Goal: Task Accomplishment & Management: Complete application form

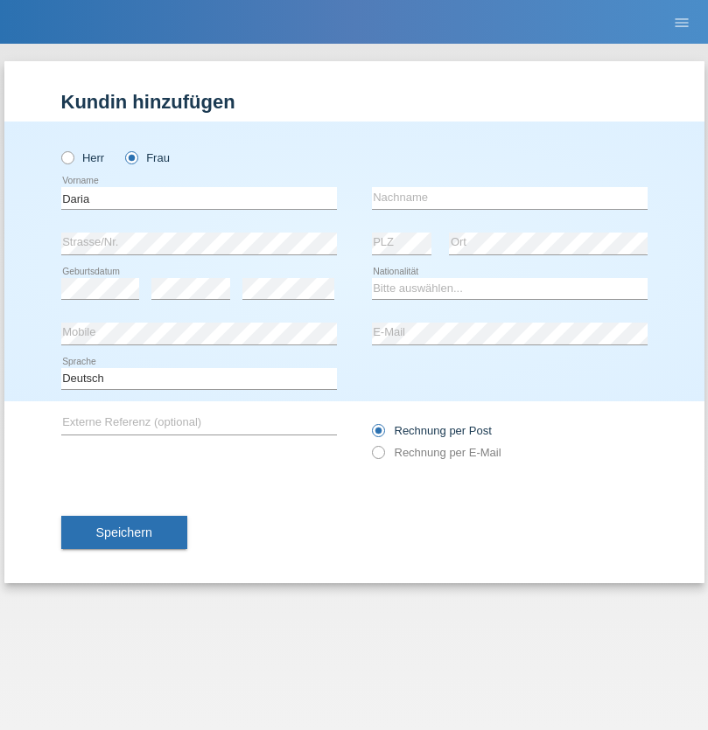
type input "Daria"
click at [509, 198] on input "text" at bounding box center [510, 198] width 276 height 22
type input "Sanamrad"
select select "UA"
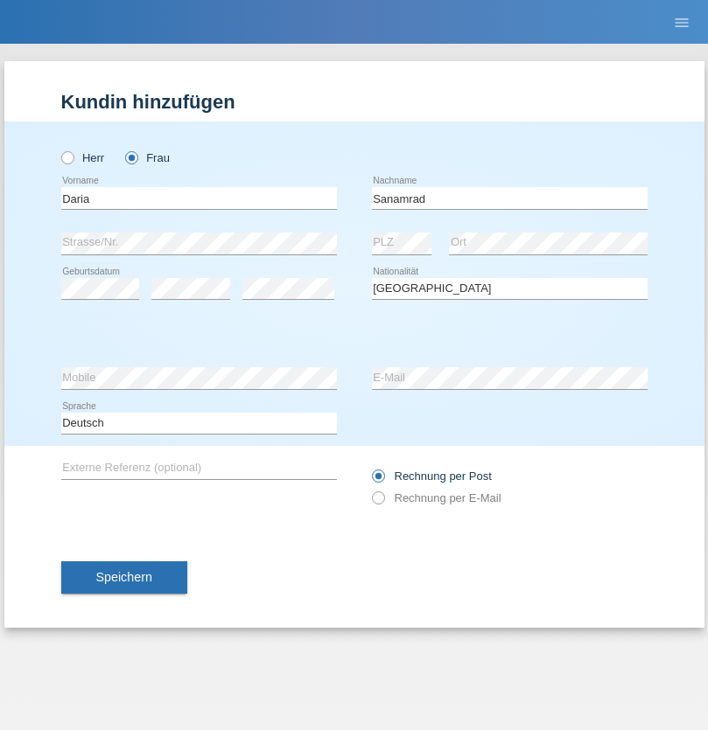
select select "C"
select select "20"
select select "05"
select select "2021"
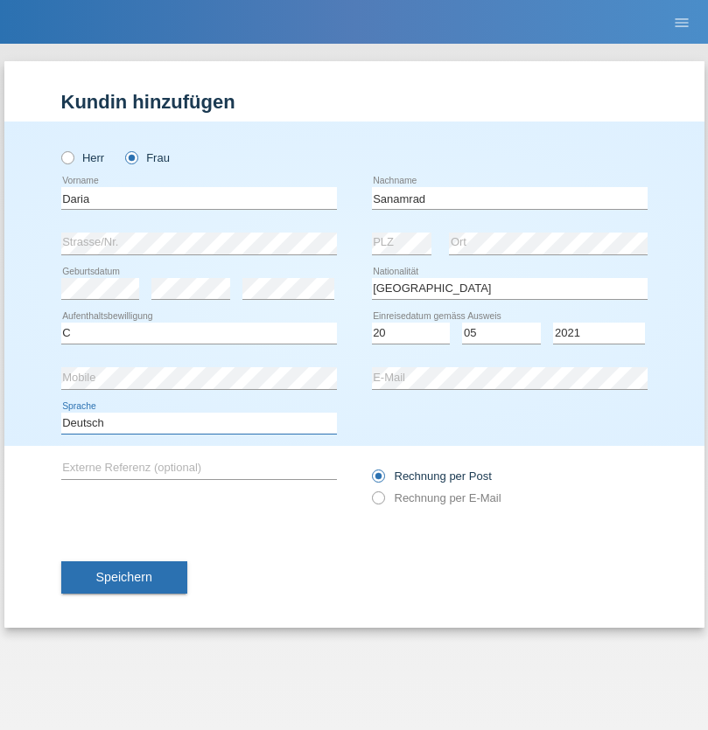
select select "en"
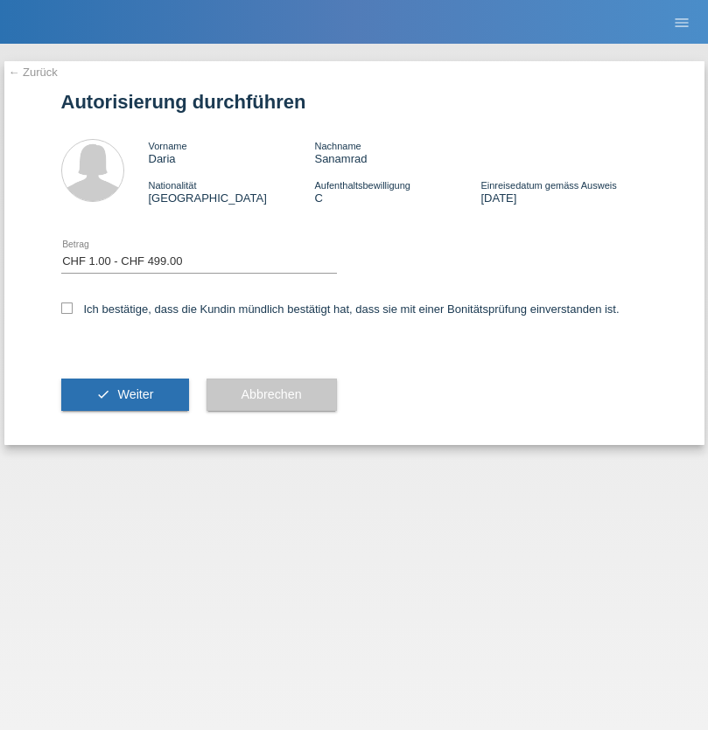
select select "1"
checkbox input "true"
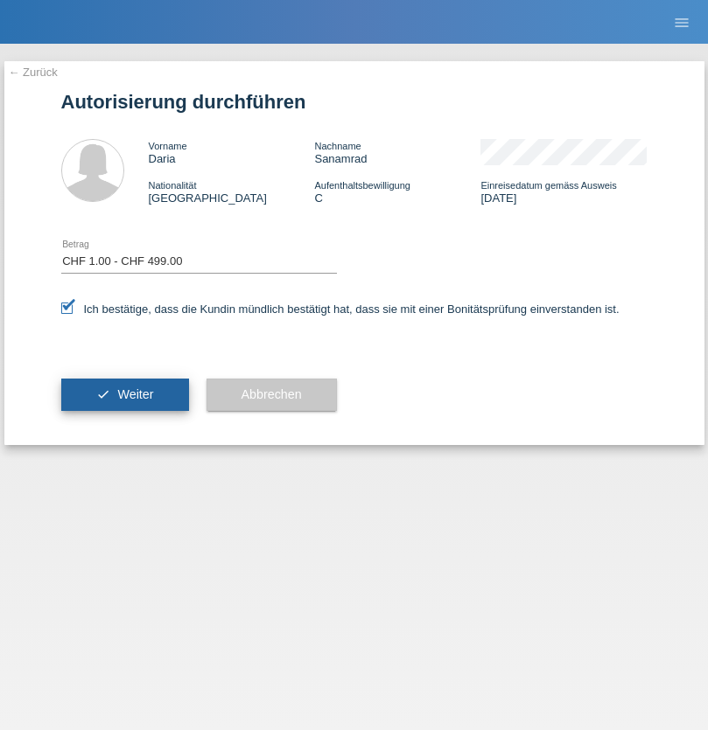
click at [124, 395] on span "Weiter" at bounding box center [135, 395] width 36 height 14
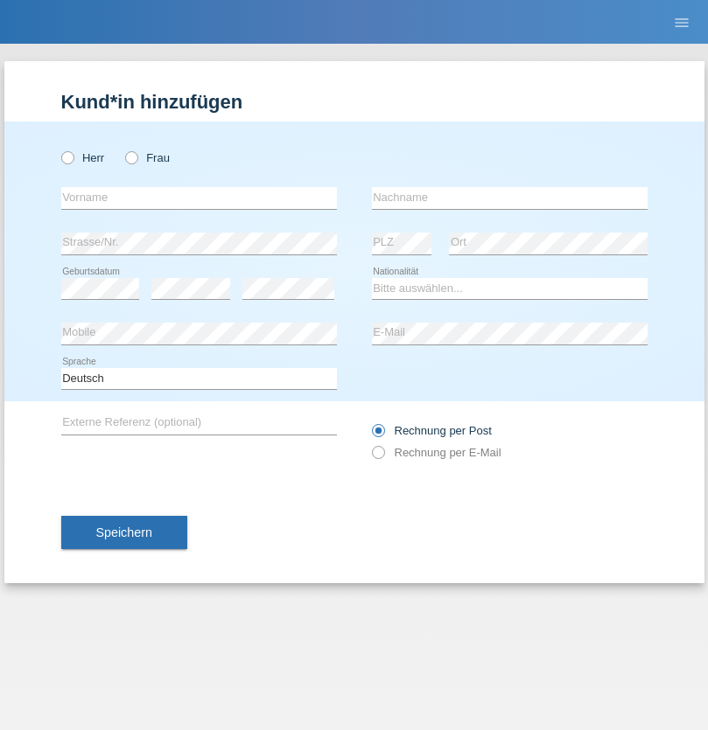
radio input "true"
click at [199, 198] on input "text" at bounding box center [199, 198] width 276 height 22
type input "Kevin"
click at [509, 198] on input "text" at bounding box center [510, 198] width 276 height 22
type input "Ferhati"
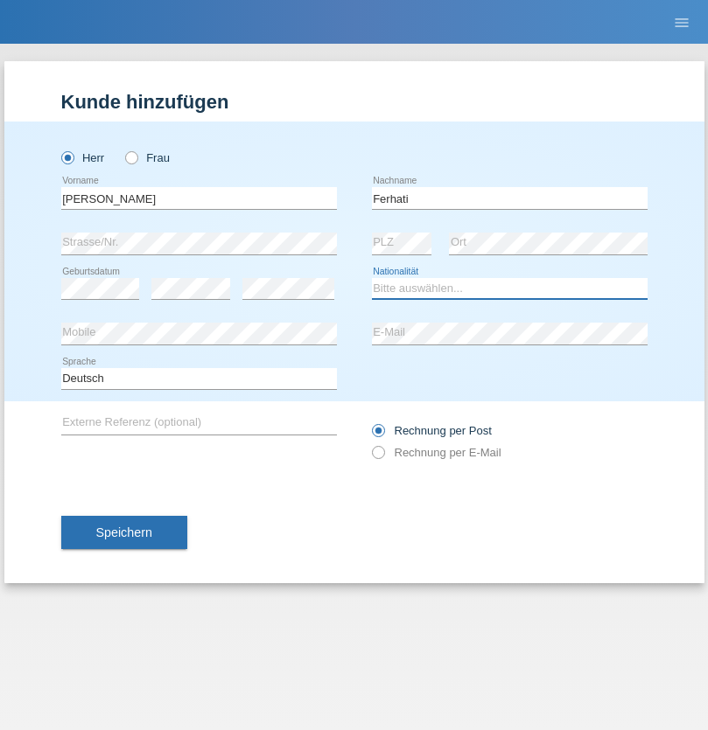
select select "DE"
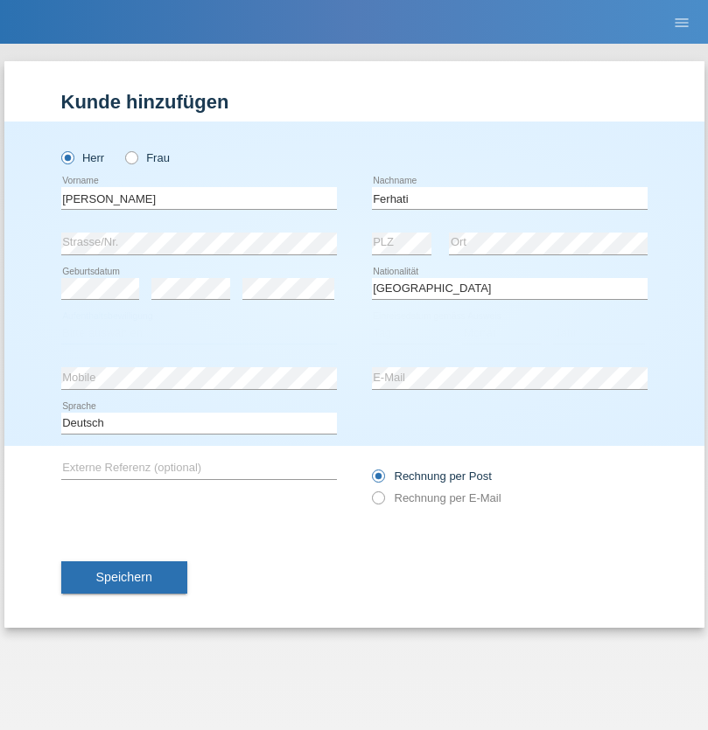
select select "C"
select select "14"
select select "02"
select select "2021"
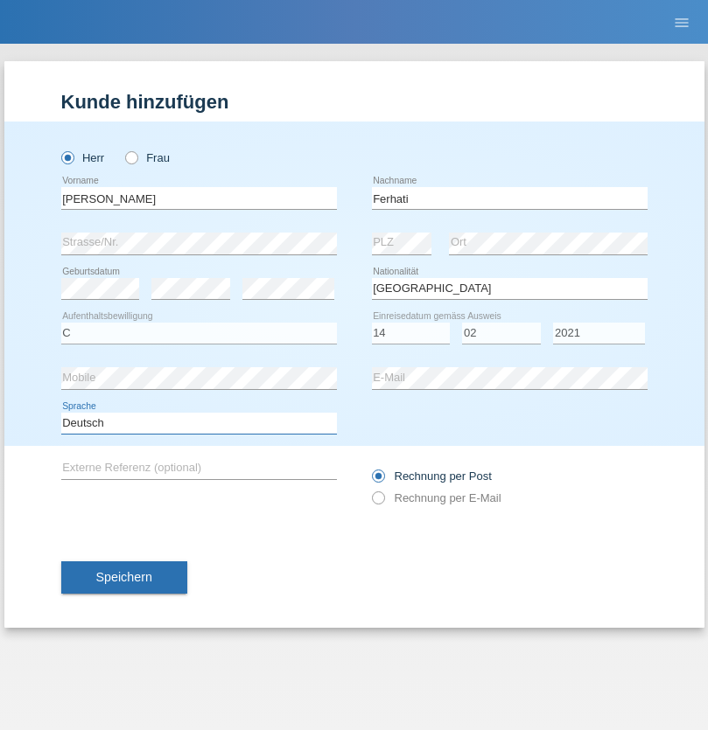
select select "en"
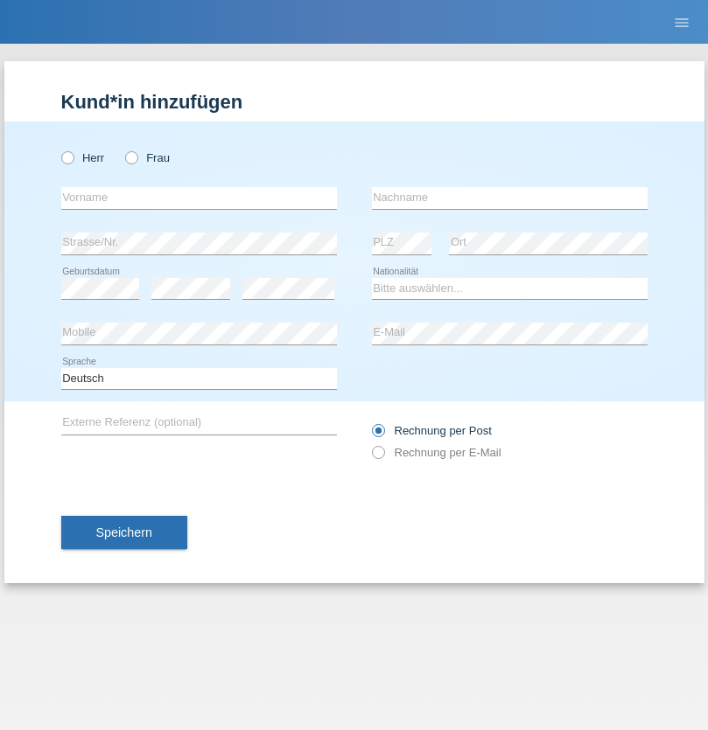
radio input "true"
click at [199, 198] on input "text" at bounding box center [199, 198] width 276 height 22
type input "firat"
click at [509, 198] on input "text" at bounding box center [510, 198] width 276 height 22
type input "kara"
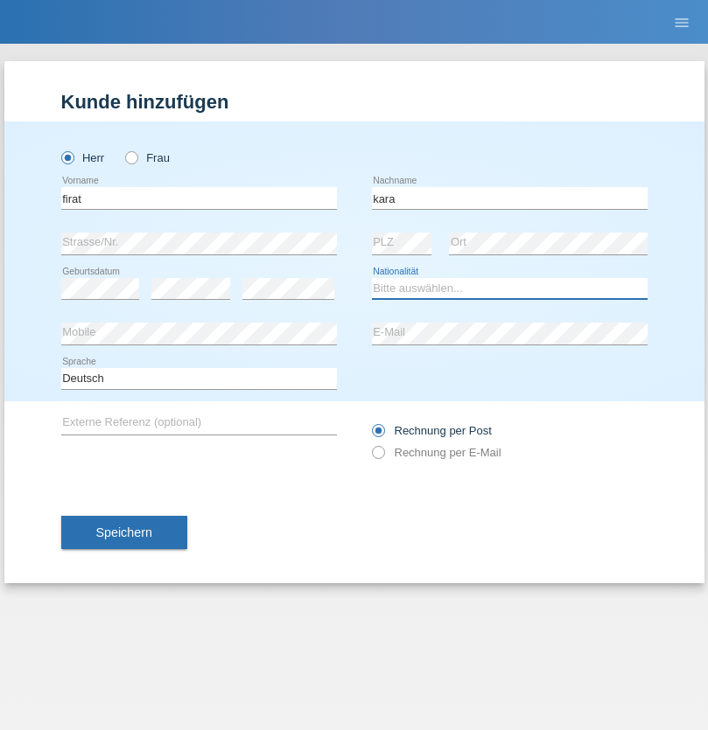
select select "CH"
radio input "true"
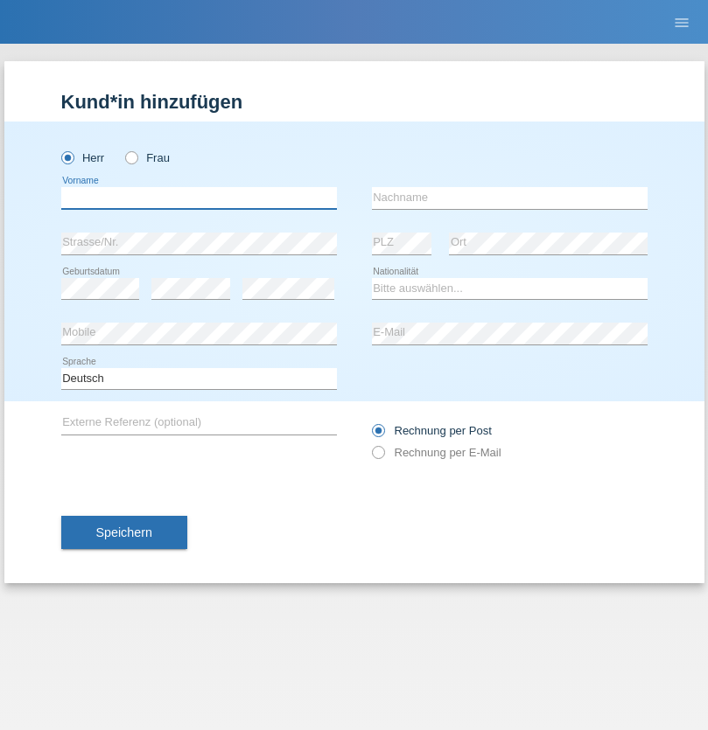
click at [199, 198] on input "text" at bounding box center [199, 198] width 276 height 22
type input "Bogdan"
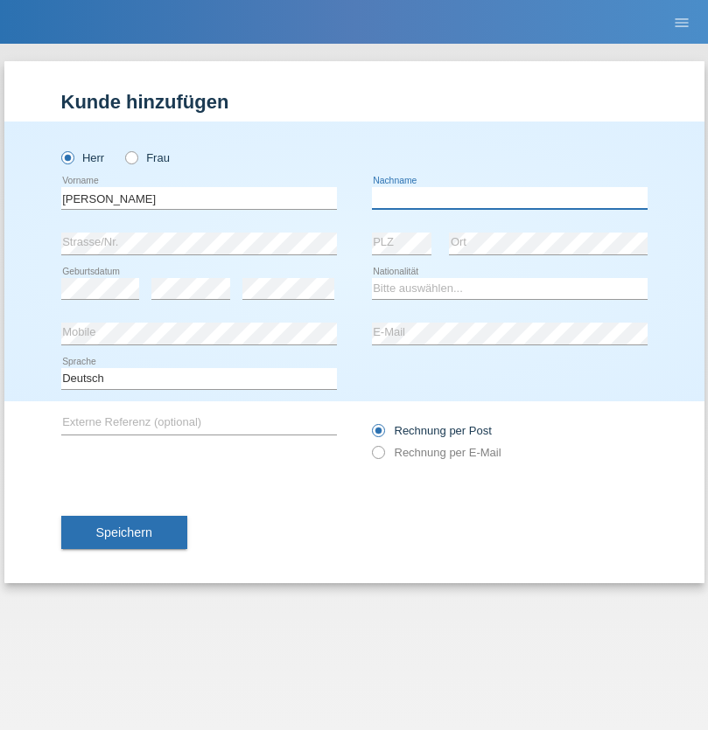
click at [509, 198] on input "text" at bounding box center [510, 198] width 276 height 22
type input "Cristian"
select select "RO"
select select "C"
select select "11"
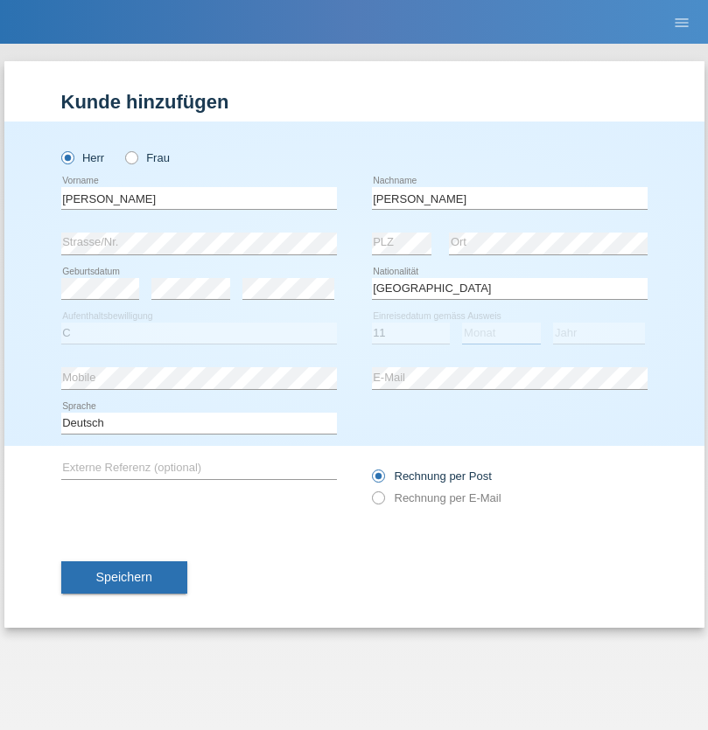
select select "02"
select select "2011"
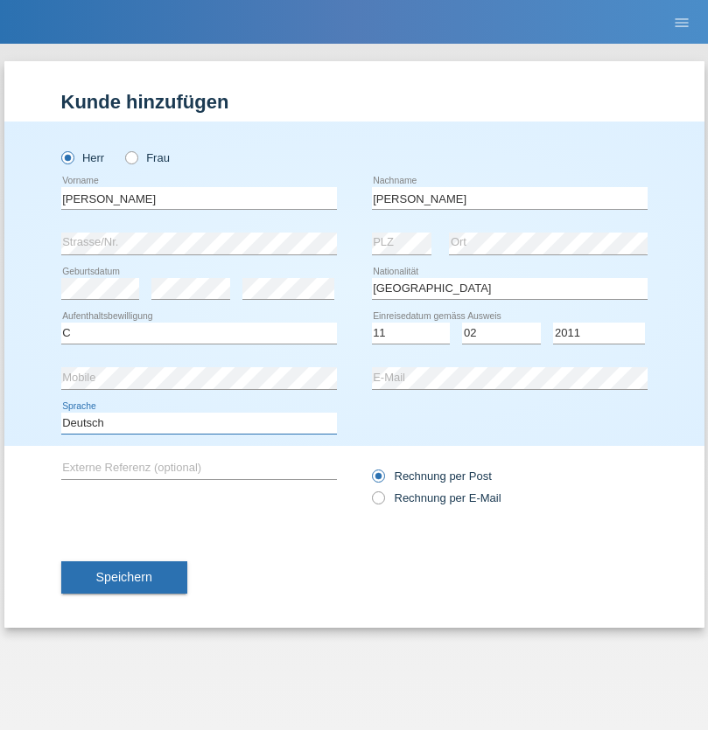
select select "en"
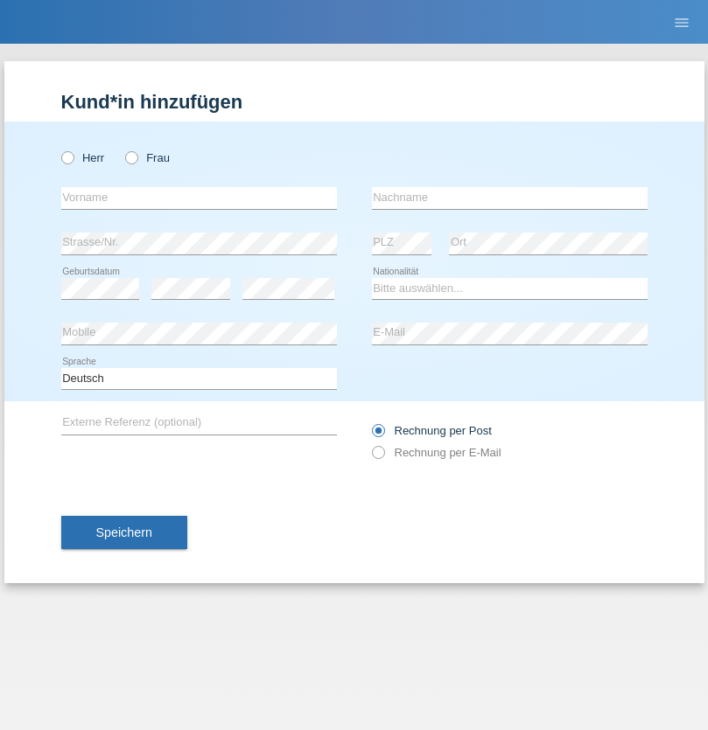
radio input "true"
click at [199, 198] on input "text" at bounding box center [199, 198] width 276 height 22
type input "[PERSON_NAME]"
click at [509, 198] on input "text" at bounding box center [510, 198] width 276 height 22
type input "Ymeri"
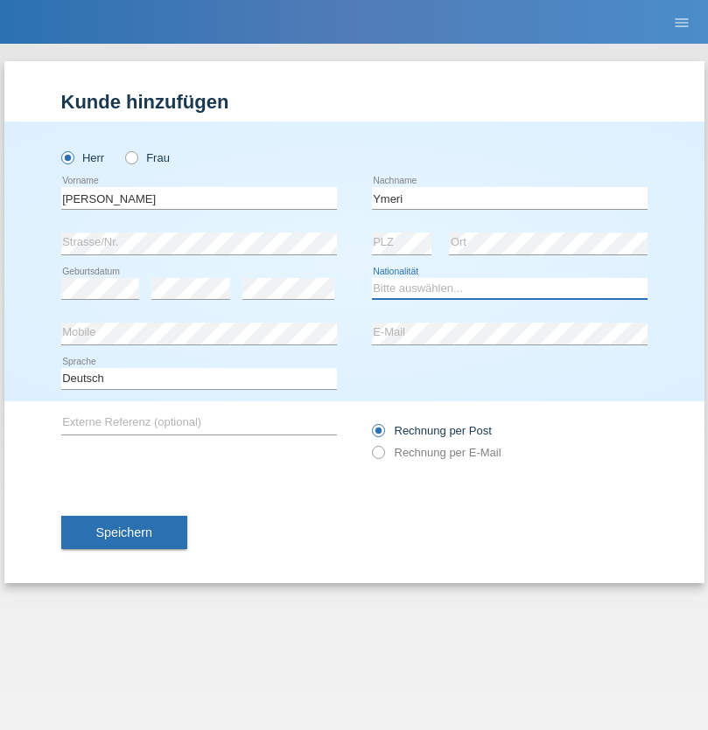
select select "XK"
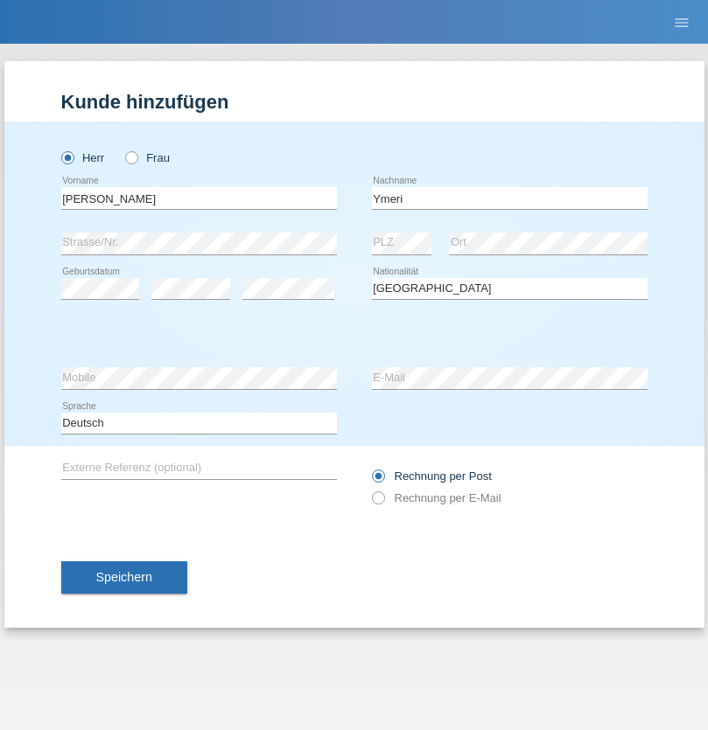
select select "C"
select select "21"
select select "03"
select select "1991"
